Goal: Communication & Community: Share content

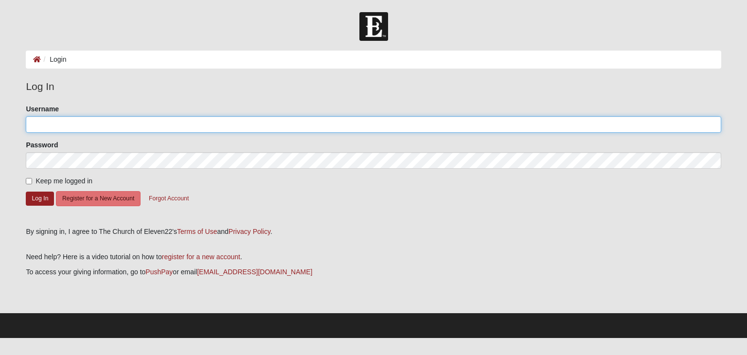
click at [108, 122] on input "Username" at bounding box center [373, 124] width 695 height 17
click at [109, 120] on input "jasonpavlica" at bounding box center [373, 124] width 695 height 17
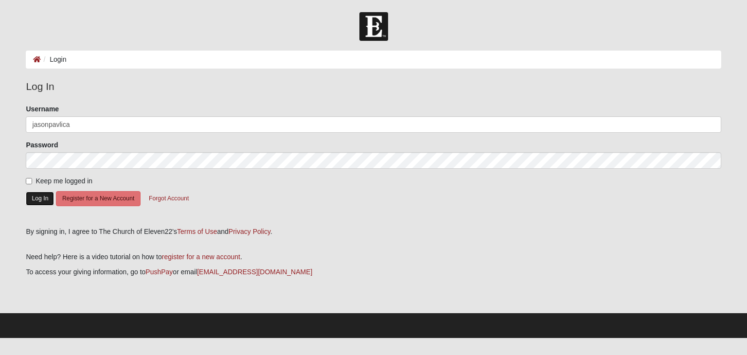
click at [40, 201] on button "Log In" at bounding box center [40, 199] width 28 height 14
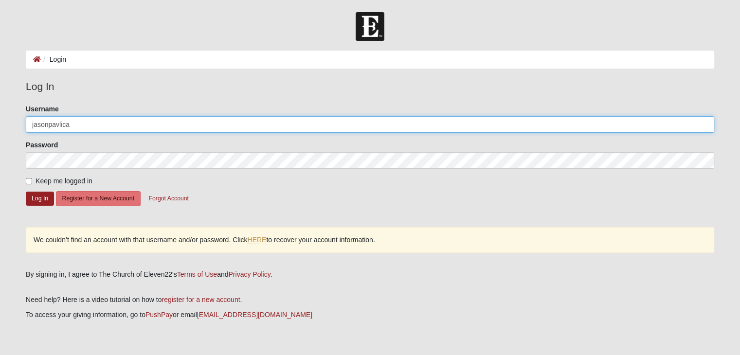
click at [84, 128] on input "jasonpavlica" at bounding box center [370, 124] width 688 height 17
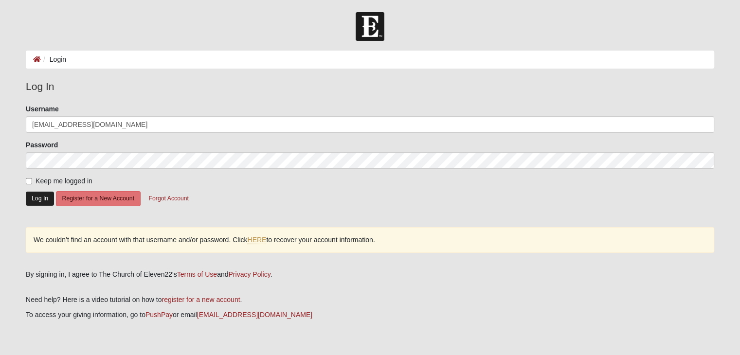
click at [38, 193] on form "Please correct the following: Username jasonpavlica@hotmail.com Password Keep m…" at bounding box center [370, 162] width 688 height 116
click at [30, 198] on button "Log In" at bounding box center [40, 199] width 28 height 14
click at [42, 201] on button "Log In" at bounding box center [40, 199] width 28 height 14
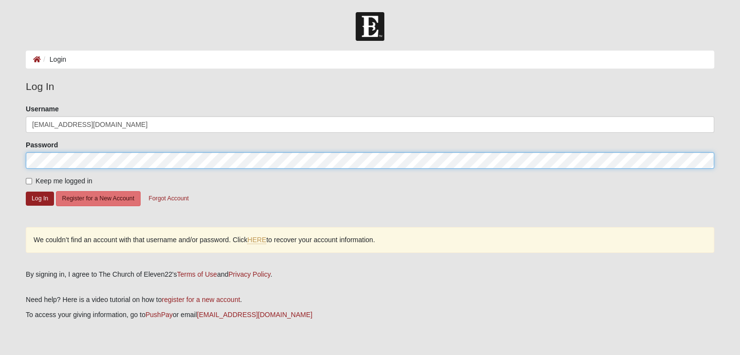
click at [5, 157] on form "Log In Login Login Error Log In Please correct the following: Username jasonpav…" at bounding box center [370, 196] width 740 height 369
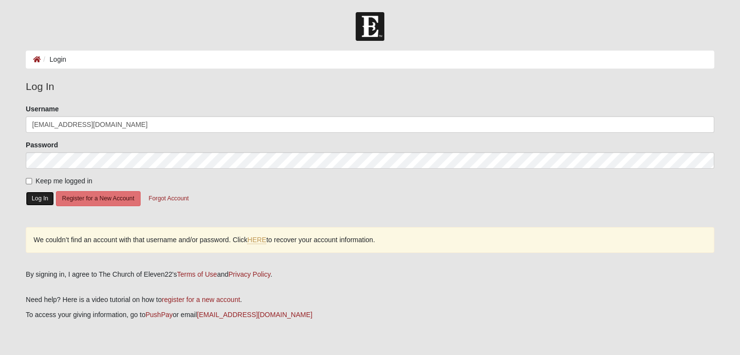
click at [40, 199] on button "Log In" at bounding box center [40, 199] width 28 height 14
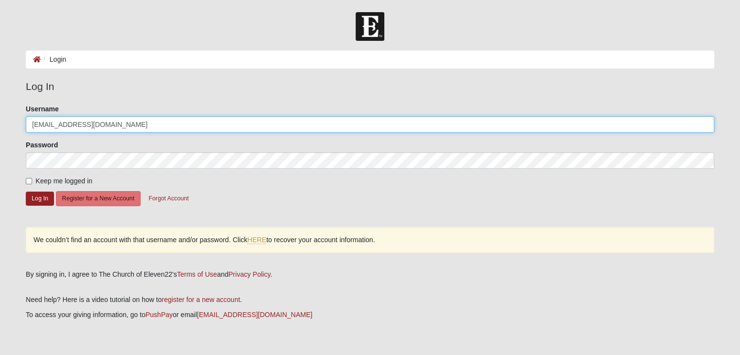
drag, startPoint x: 130, startPoint y: 129, endPoint x: 69, endPoint y: 131, distance: 60.9
click at [69, 131] on input "jasonpavlica@hotmail.com" at bounding box center [370, 124] width 688 height 17
type input "jasonpavlica"
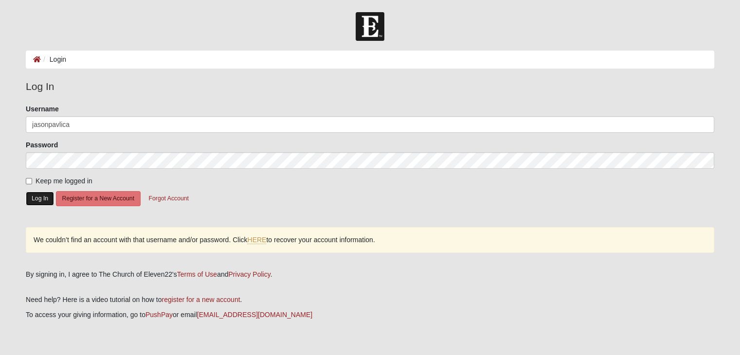
click at [49, 201] on button "Log In" at bounding box center [40, 199] width 28 height 14
click at [46, 197] on button "Log In" at bounding box center [40, 199] width 28 height 14
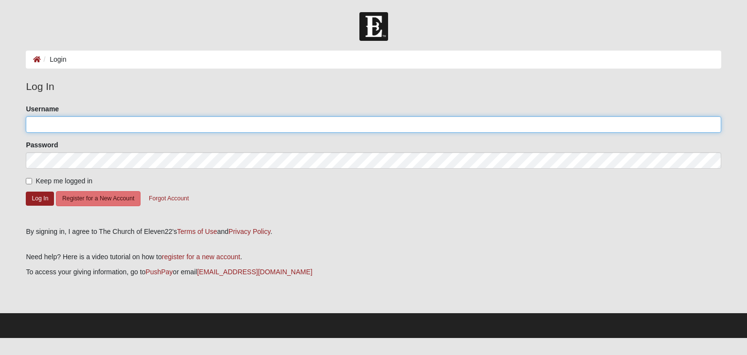
click at [140, 125] on input "Username" at bounding box center [373, 124] width 695 height 17
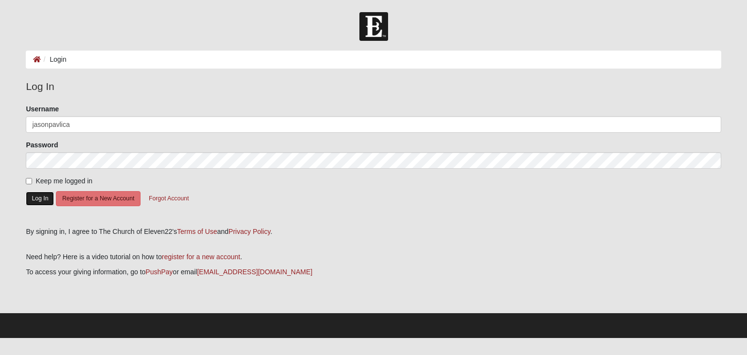
click at [41, 196] on button "Log In" at bounding box center [40, 199] width 28 height 14
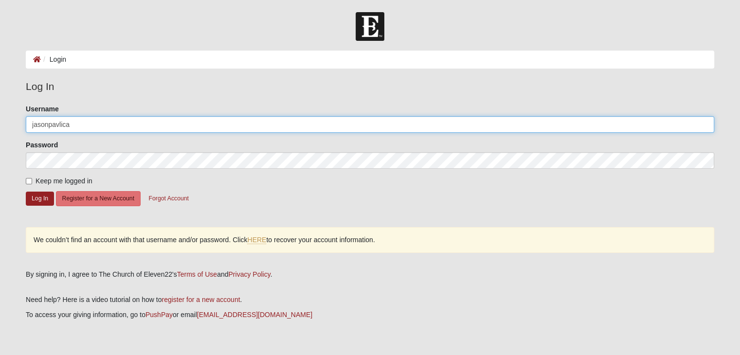
click at [93, 127] on input "jasonpavlica" at bounding box center [370, 124] width 688 height 17
type input "[EMAIL_ADDRESS][DOMAIN_NAME]"
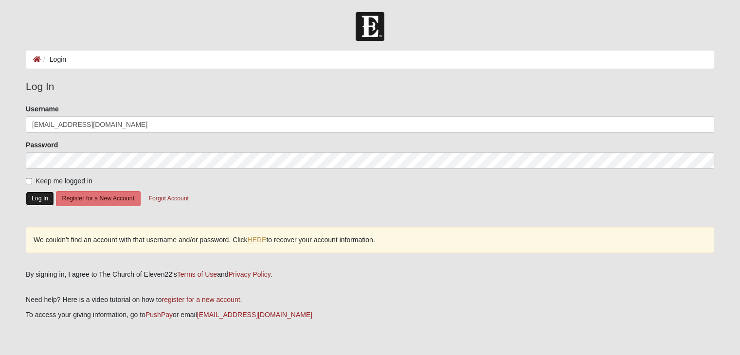
click at [44, 199] on button "Log In" at bounding box center [40, 199] width 28 height 14
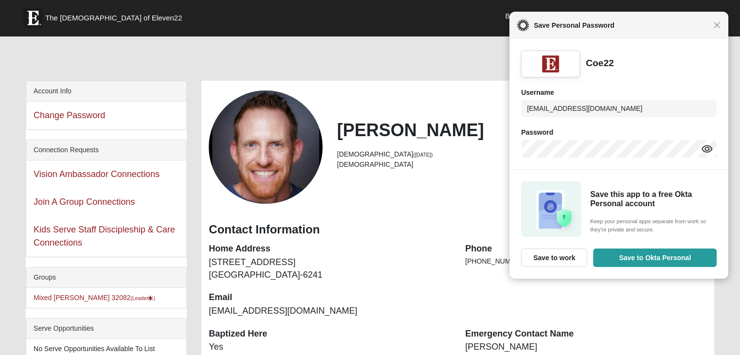
drag, startPoint x: 719, startPoint y: 24, endPoint x: 703, endPoint y: 28, distance: 16.6
click at [719, 24] on span "Close" at bounding box center [716, 24] width 7 height 7
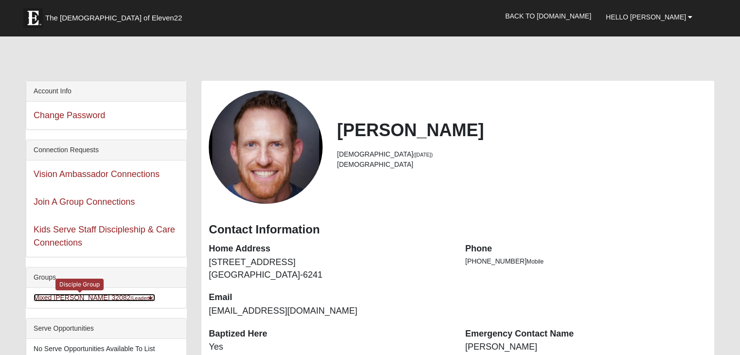
click at [130, 299] on small "(Leader )" at bounding box center [142, 298] width 25 height 6
click at [82, 297] on link "Mixed Pavlica 32082 (Leader )" at bounding box center [95, 298] width 122 height 8
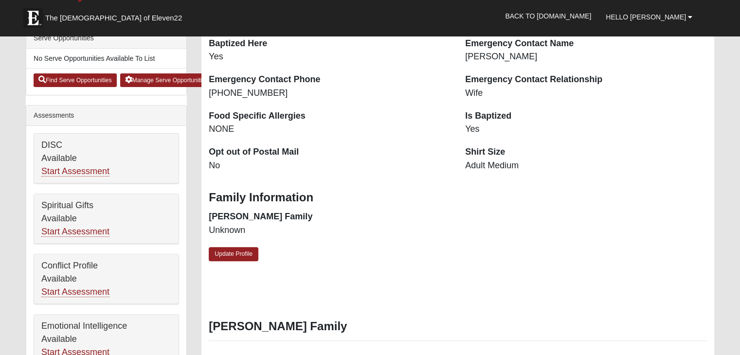
scroll to position [292, 0]
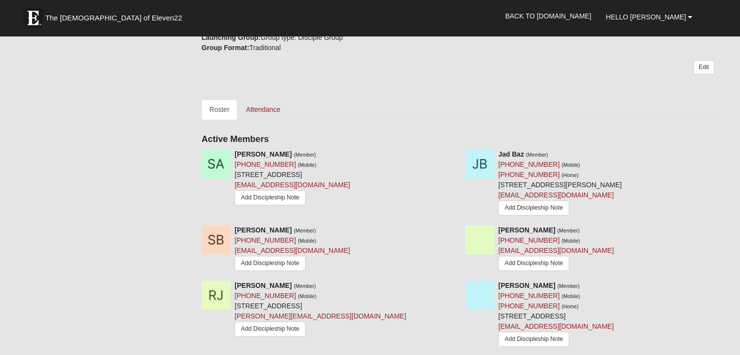
scroll to position [438, 0]
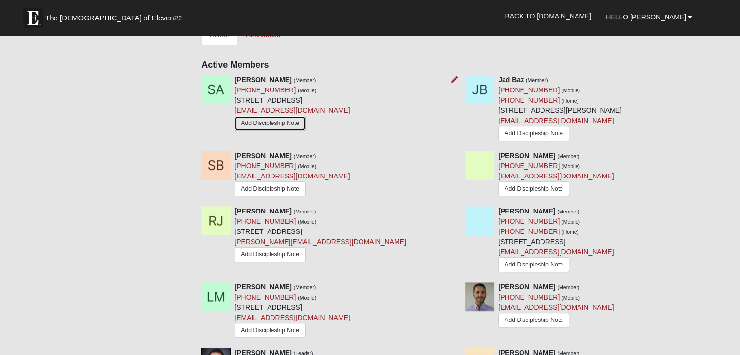
click at [281, 124] on link "Add Discipleship Note" at bounding box center [270, 123] width 71 height 15
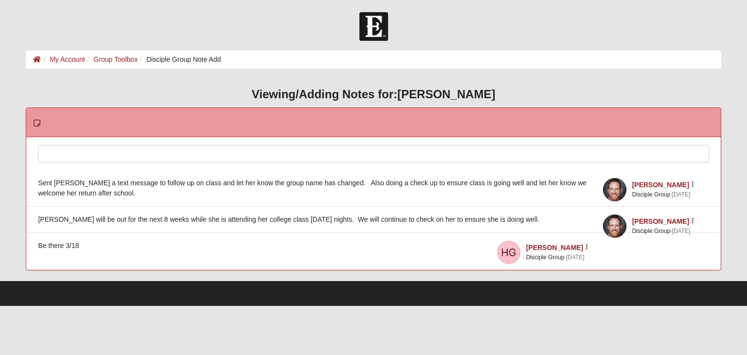
click at [228, 153] on div at bounding box center [373, 166] width 670 height 43
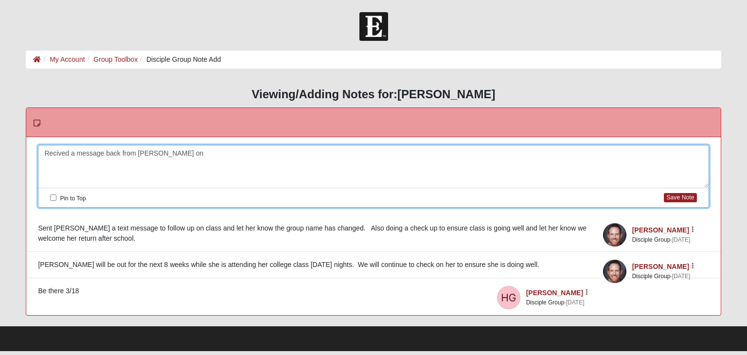
click at [205, 149] on div "Recived a message back from [PERSON_NAME] on" at bounding box center [373, 166] width 670 height 43
click at [205, 150] on div "Recived a message back from [PERSON_NAME] on 9/23. She has another semester sta…" at bounding box center [373, 166] width 670 height 43
click at [450, 158] on div "Recived a message back from Sam on 9/23. She has another semester starting up a…" at bounding box center [373, 166] width 670 height 43
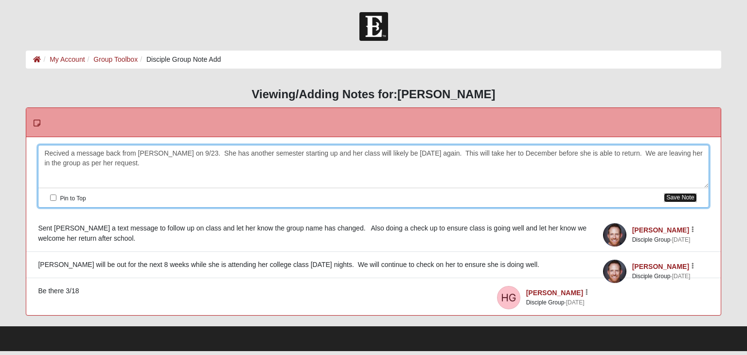
click at [670, 196] on button "Save Note" at bounding box center [680, 197] width 33 height 9
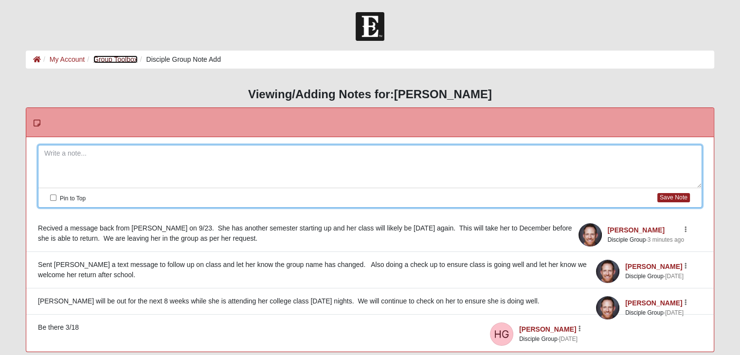
drag, startPoint x: 112, startPoint y: 59, endPoint x: 138, endPoint y: 88, distance: 39.3
click at [112, 59] on link "Group Toolbox" at bounding box center [115, 59] width 44 height 8
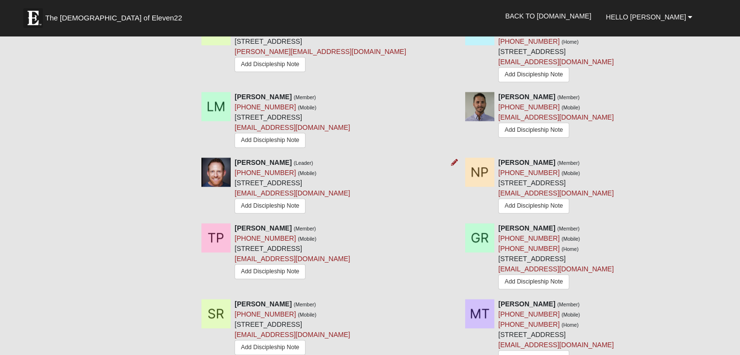
scroll to position [681, 0]
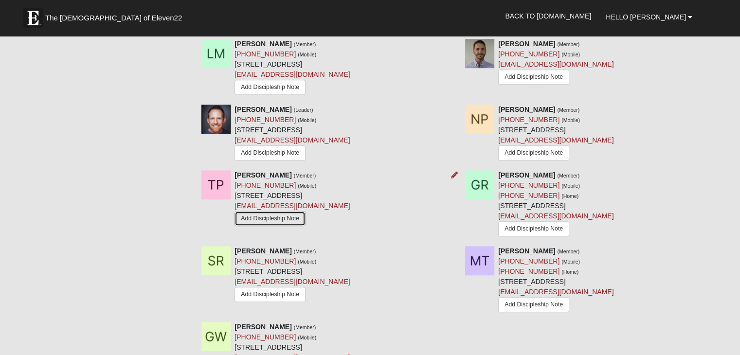
click at [279, 219] on link "Add Discipleship Note" at bounding box center [270, 218] width 71 height 15
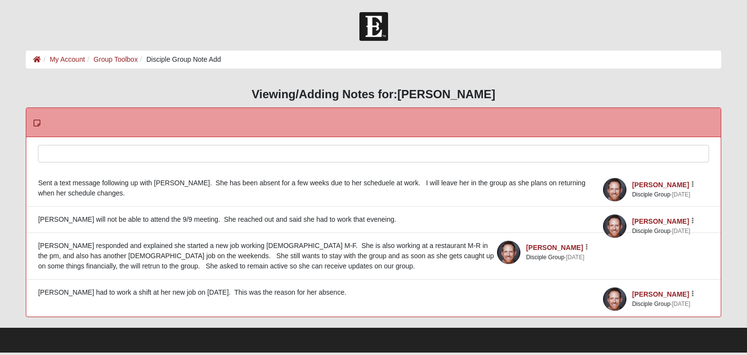
click at [118, 154] on div at bounding box center [373, 166] width 670 height 43
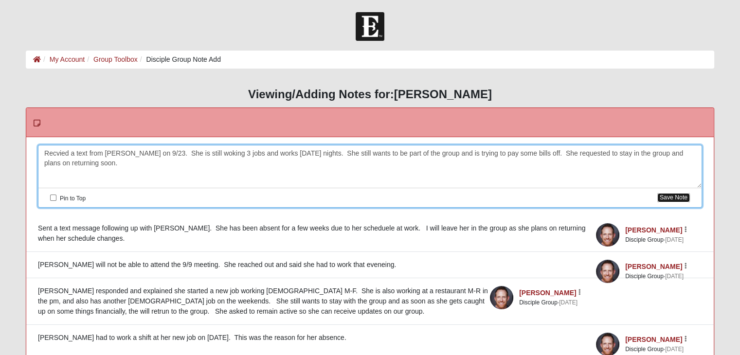
click at [672, 197] on button "Save Note" at bounding box center [673, 197] width 33 height 9
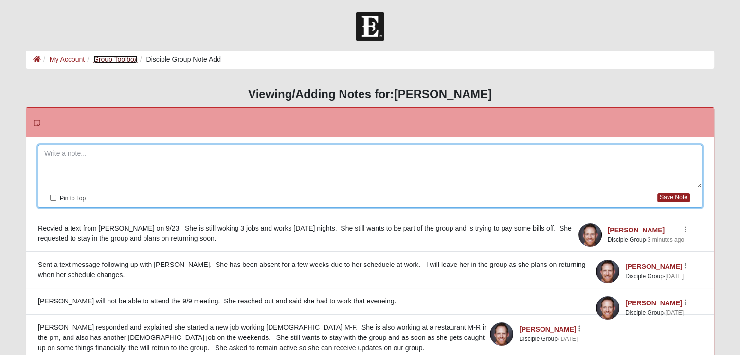
click at [110, 59] on link "Group Toolbox" at bounding box center [115, 59] width 44 height 8
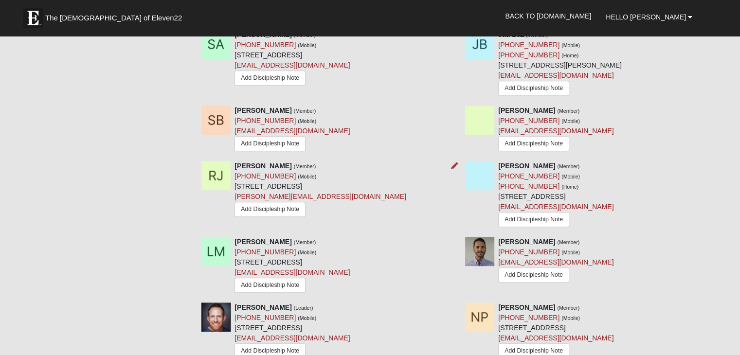
scroll to position [535, 0]
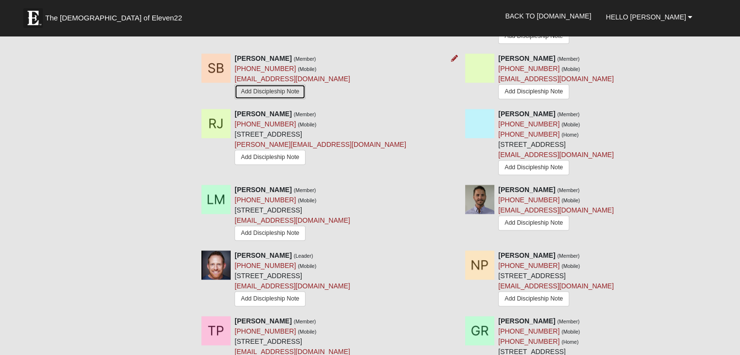
drag, startPoint x: 284, startPoint y: 90, endPoint x: 294, endPoint y: 100, distance: 14.1
click at [284, 90] on link "Add Discipleship Note" at bounding box center [270, 91] width 71 height 15
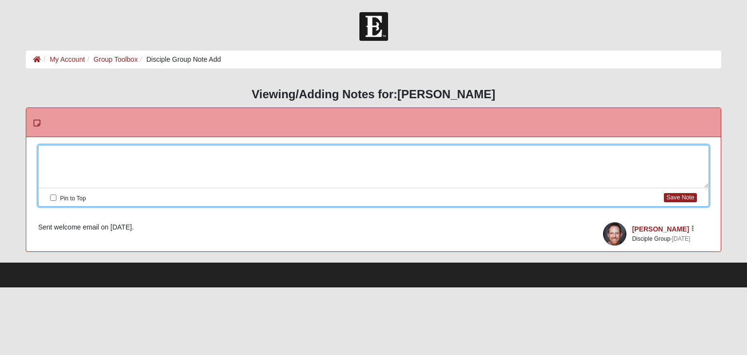
click at [146, 151] on div at bounding box center [373, 166] width 670 height 43
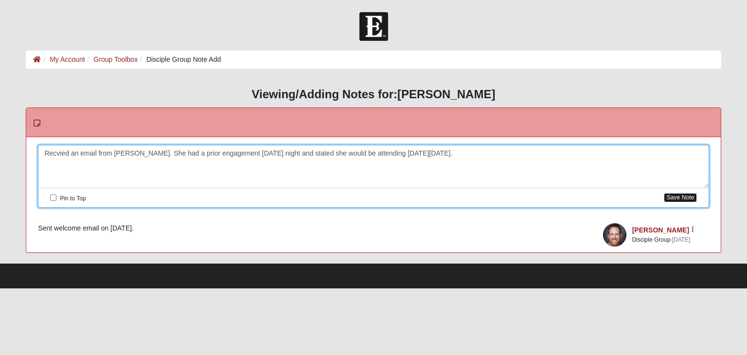
click at [689, 196] on button "Save Note" at bounding box center [680, 197] width 33 height 9
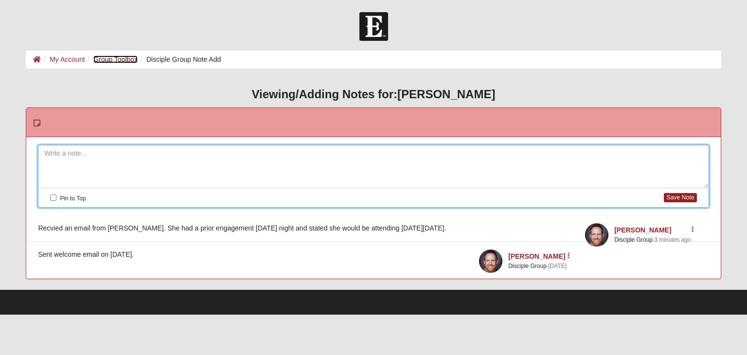
click at [111, 61] on link "Group Toolbox" at bounding box center [115, 59] width 44 height 8
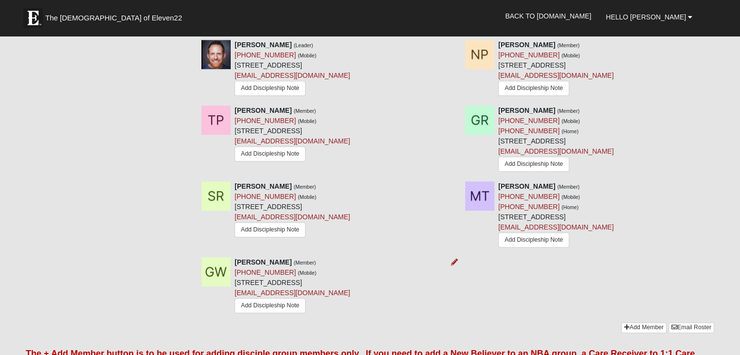
scroll to position [842, 0]
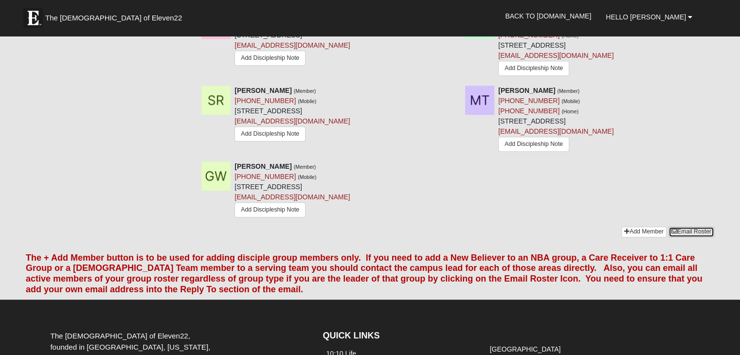
click at [682, 237] on link "Email Roster" at bounding box center [692, 232] width 46 height 10
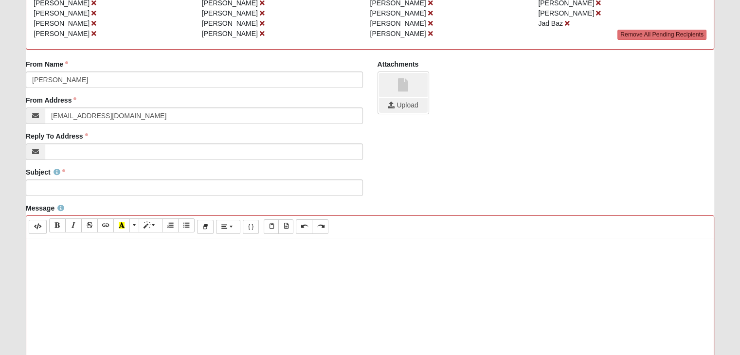
scroll to position [146, 0]
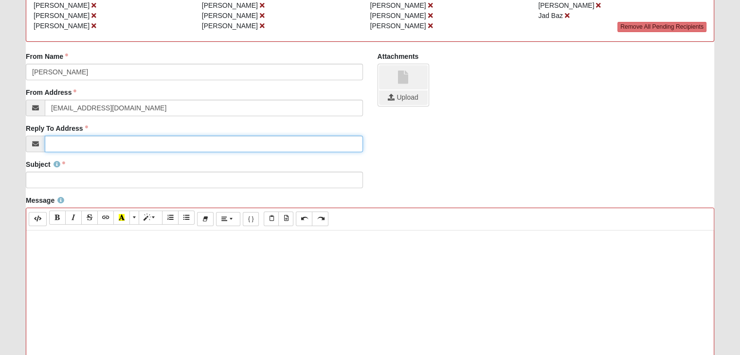
click at [100, 144] on input "Reply To Address" at bounding box center [204, 144] width 318 height 17
type input "[EMAIL_ADDRESS][DOMAIN_NAME]"
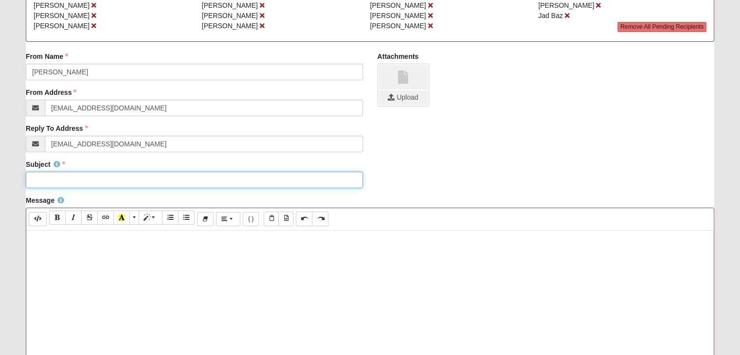
click at [122, 182] on input "Subject" at bounding box center [194, 180] width 337 height 17
type input "c"
type input "COE1122 DISCIPLE GROUP [PERSON_NAME] MIXED 32082 [DATE]"
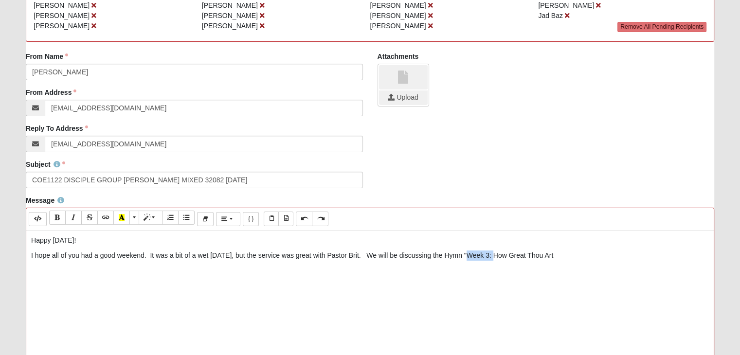
drag, startPoint x: 494, startPoint y: 251, endPoint x: 470, endPoint y: 255, distance: 24.6
click at [470, 255] on p "I hope all of you had a good weekend. It was a bit of a wet [DATE], but the ser…" at bounding box center [370, 256] width 678 height 10
click at [542, 255] on p "I hope all of you had a good weekend. It was a bit of a wet [DATE], but the ser…" at bounding box center [370, 256] width 678 height 10
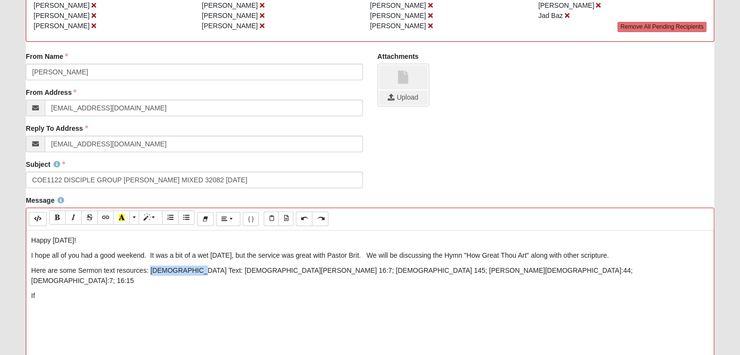
drag, startPoint x: 193, startPoint y: 271, endPoint x: 154, endPoint y: 267, distance: 38.7
click at [150, 271] on p "Here are some Sermon text resources: [DEMOGRAPHIC_DATA] Text: [DEMOGRAPHIC_DATA…" at bounding box center [370, 276] width 678 height 20
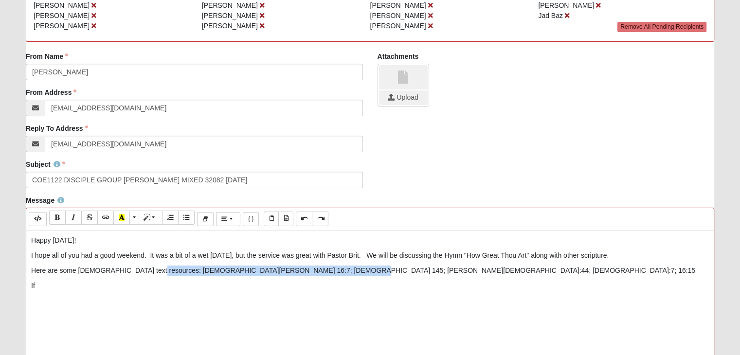
drag, startPoint x: 150, startPoint y: 271, endPoint x: 337, endPoint y: 269, distance: 186.4
click at [337, 269] on p "Here are some [DEMOGRAPHIC_DATA] text resources: [DEMOGRAPHIC_DATA][PERSON_NAME…" at bounding box center [370, 271] width 678 height 10
click at [60, 216] on icon "Bold (CTRL+B)" at bounding box center [57, 217] width 6 height 7
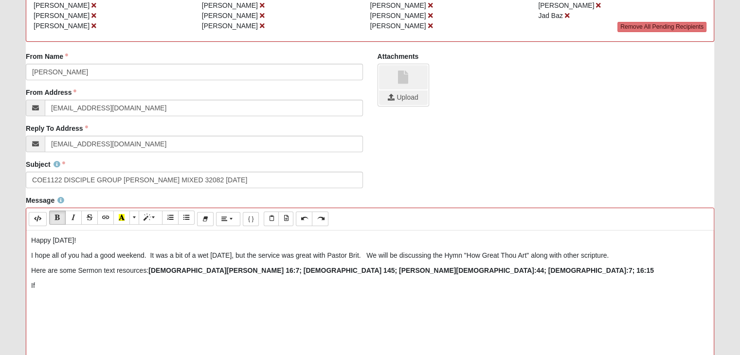
click at [354, 275] on p "Here are some [DEMOGRAPHIC_DATA] text resources: [DEMOGRAPHIC_DATA][PERSON_NAME…" at bounding box center [370, 271] width 678 height 10
click at [58, 283] on p "If" at bounding box center [370, 286] width 678 height 10
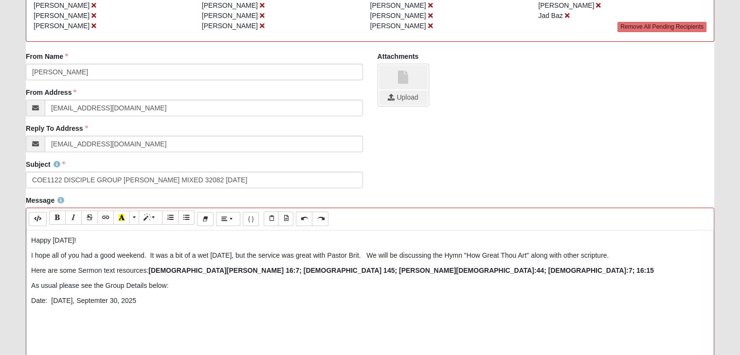
click at [89, 304] on p "Date: [DATE], Septemter 30, 2025" at bounding box center [370, 301] width 678 height 10
click at [145, 299] on p "Date: [DATE]" at bounding box center [370, 301] width 678 height 10
click at [78, 317] on p "Time: 7:00 p.m EST." at bounding box center [370, 316] width 678 height 10
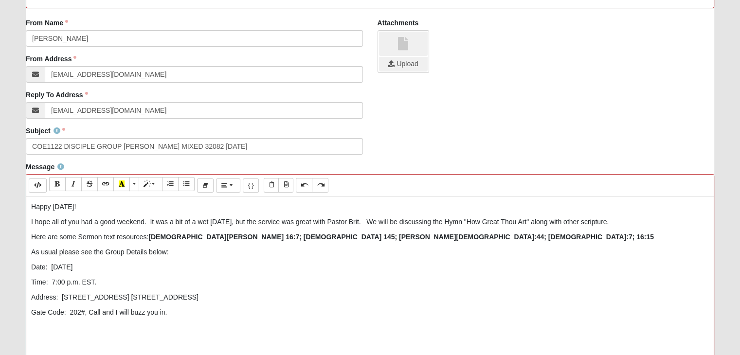
scroll to position [243, 0]
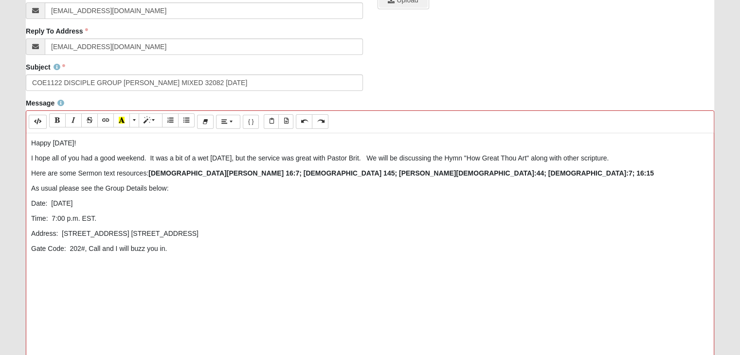
click at [364, 157] on p "I hope all of you had a good weekend. It was a bit of a wet [DATE], but the ser…" at bounding box center [370, 158] width 678 height 10
click at [68, 266] on p at bounding box center [370, 264] width 678 height 10
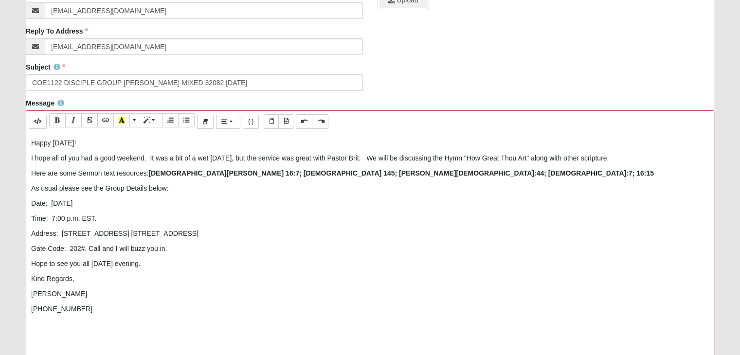
click at [296, 249] on p "Gate Code: 202#, Call and I will buzz you in." at bounding box center [370, 249] width 678 height 10
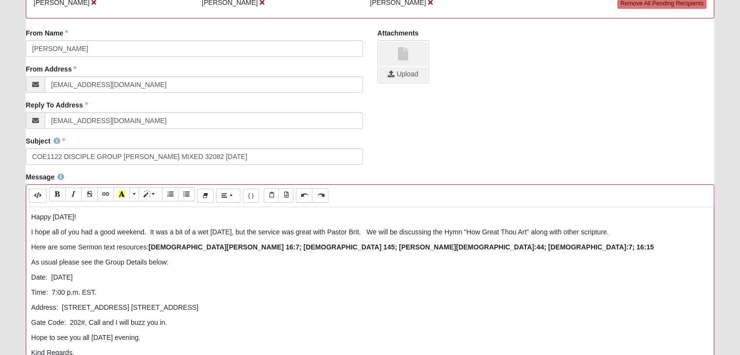
scroll to position [389, 0]
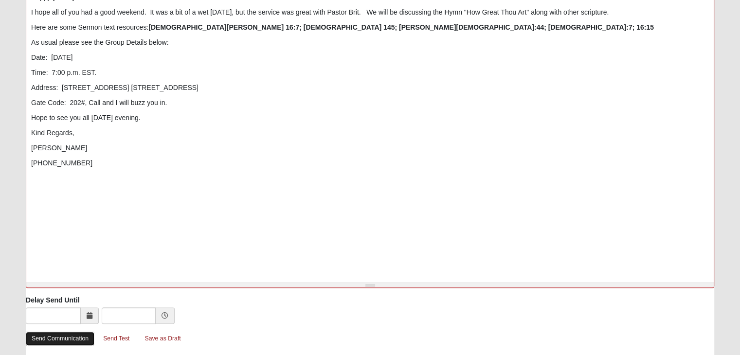
click at [82, 339] on link "Send Communication" at bounding box center [60, 339] width 69 height 14
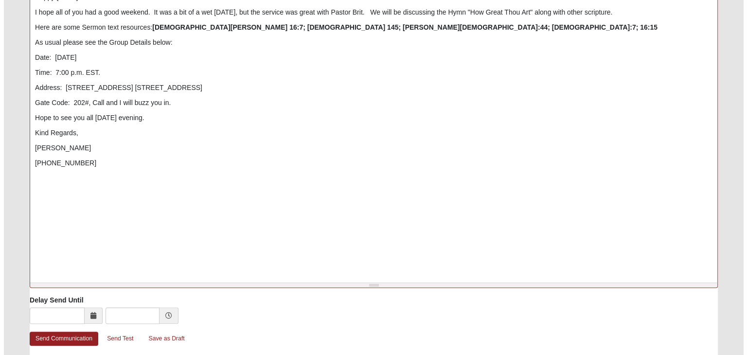
scroll to position [0, 0]
